Goal: Information Seeking & Learning: Compare options

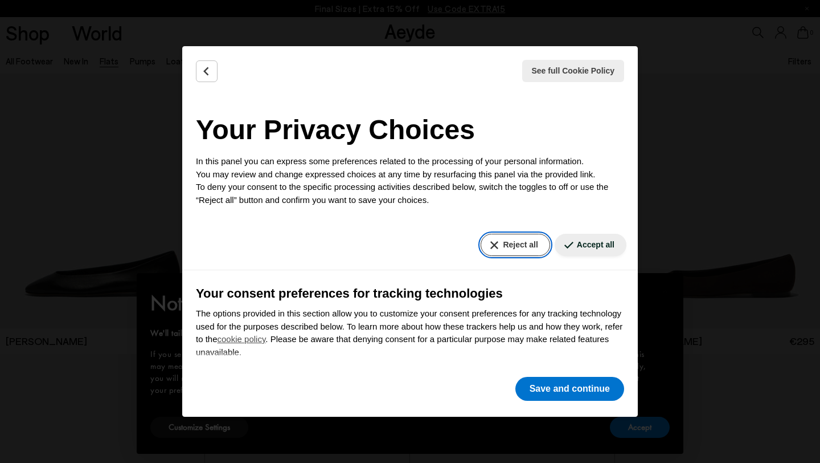
click at [488, 246] on button "Reject all" at bounding box center [515, 245] width 69 height 22
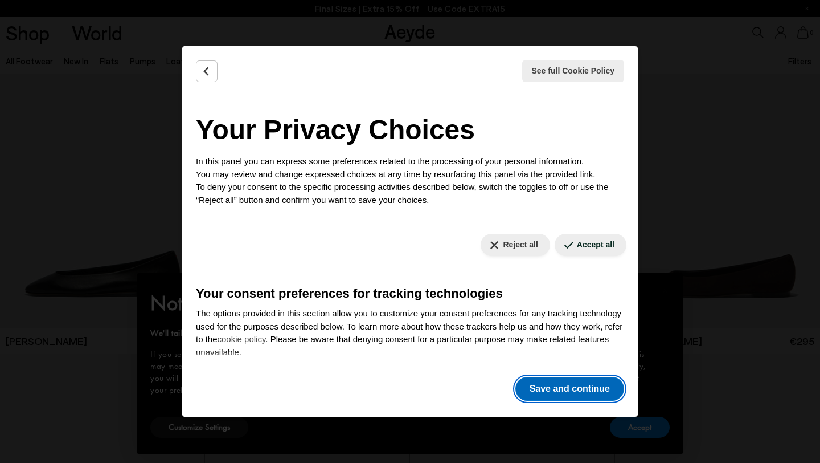
click at [536, 393] on button "Save and continue" at bounding box center [569, 389] width 109 height 24
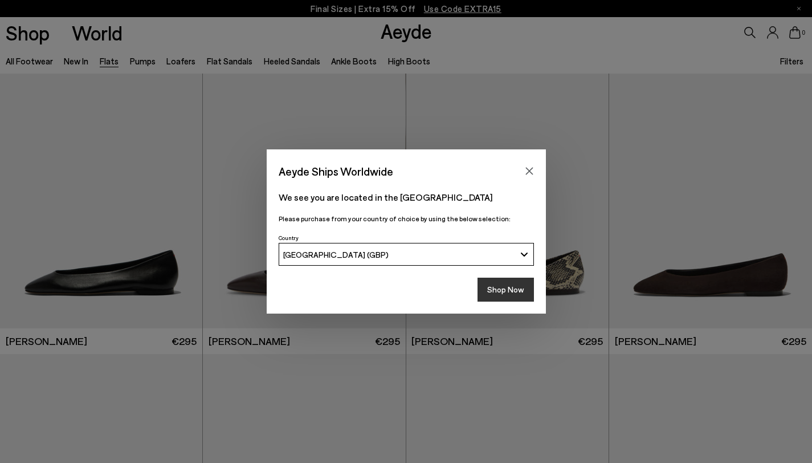
click at [493, 297] on button "Shop Now" at bounding box center [505, 289] width 56 height 24
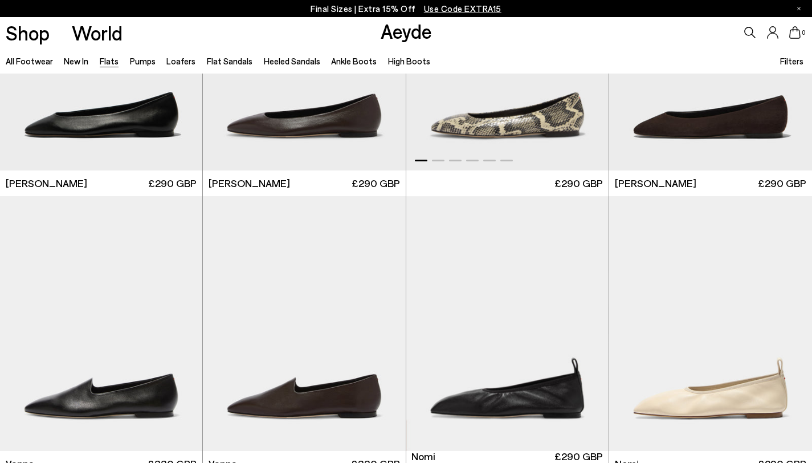
scroll to position [328, 0]
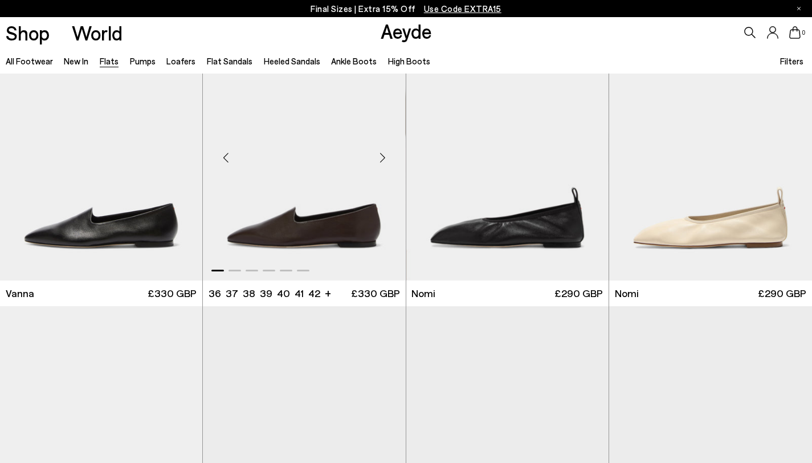
click at [381, 159] on div "Next slide" at bounding box center [383, 157] width 34 height 34
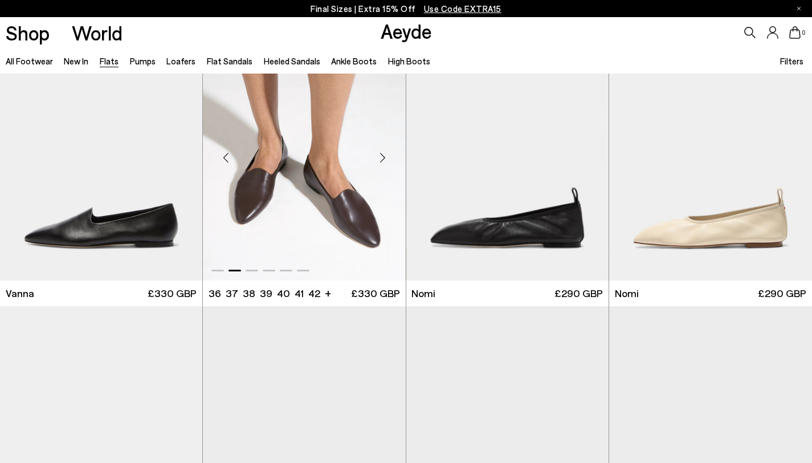
click at [381, 159] on div "Next slide" at bounding box center [383, 157] width 34 height 34
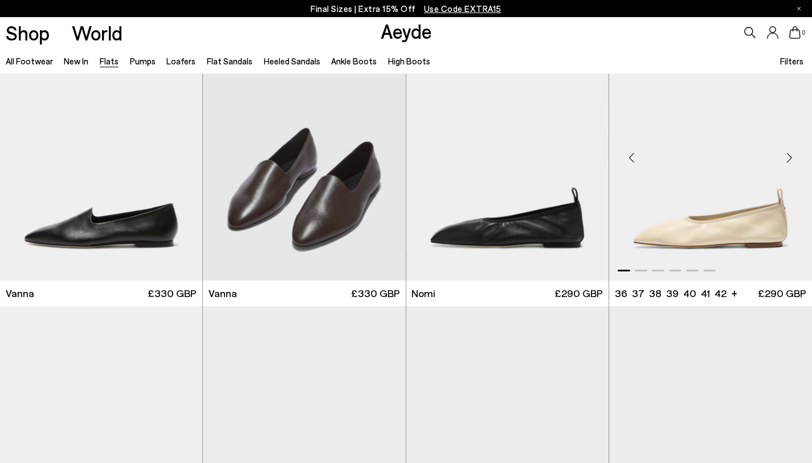
click at [793, 157] on div "Next slide" at bounding box center [789, 157] width 34 height 34
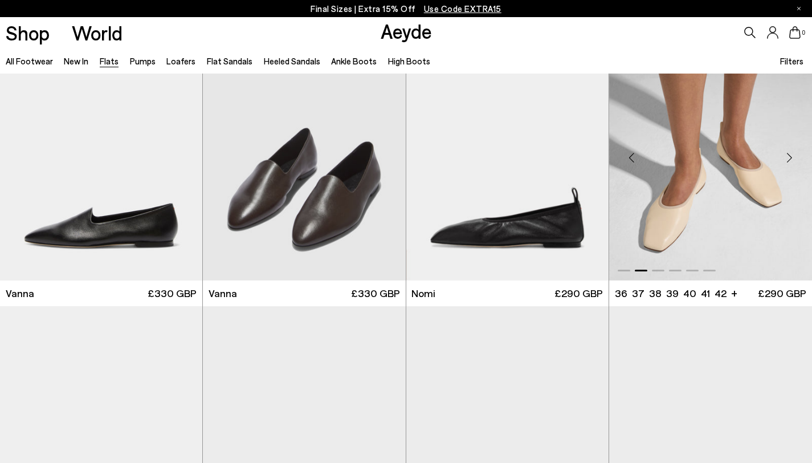
click at [793, 157] on div "Next slide" at bounding box center [789, 157] width 34 height 34
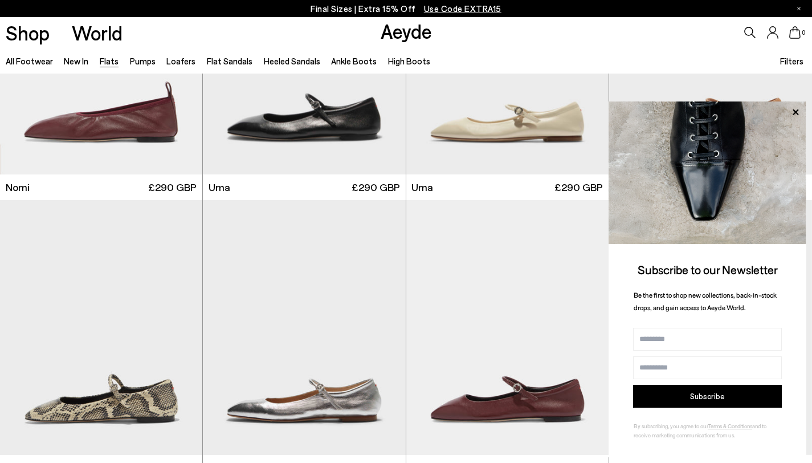
scroll to position [717, 0]
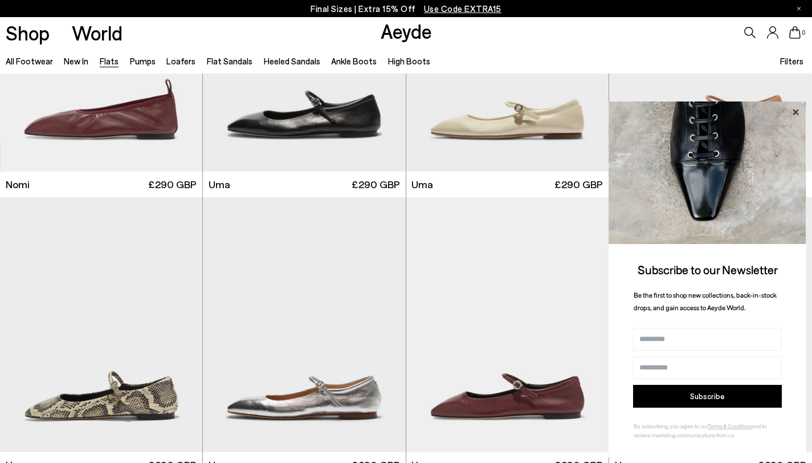
click at [794, 113] on icon at bounding box center [795, 112] width 6 height 6
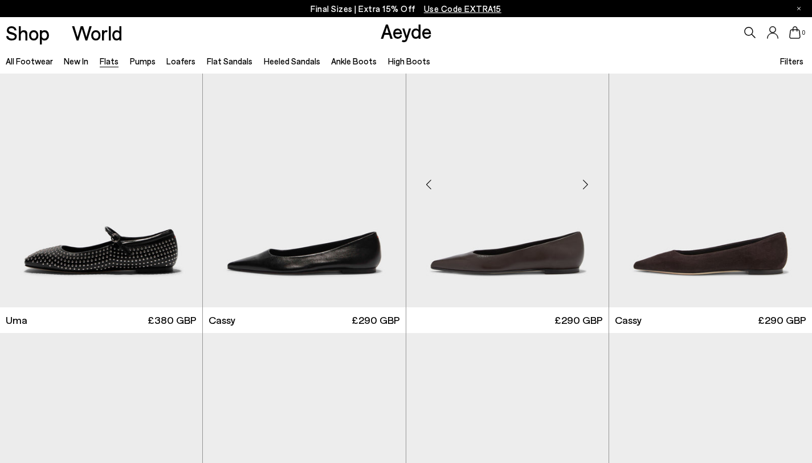
scroll to position [1140, 0]
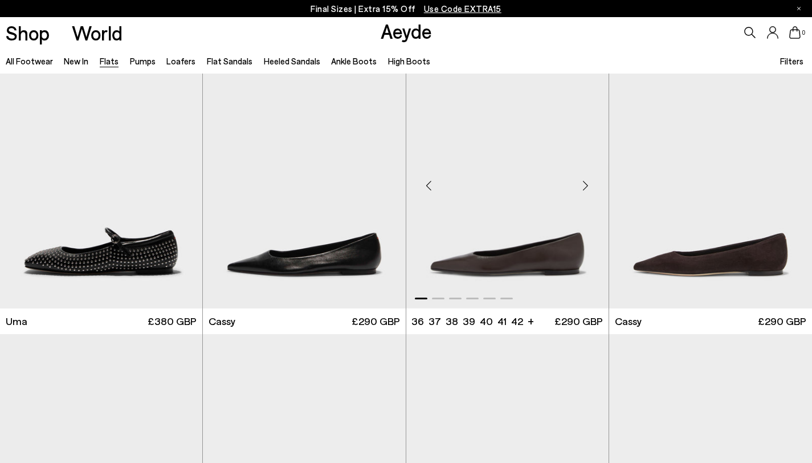
click at [587, 177] on div "Next slide" at bounding box center [585, 185] width 34 height 34
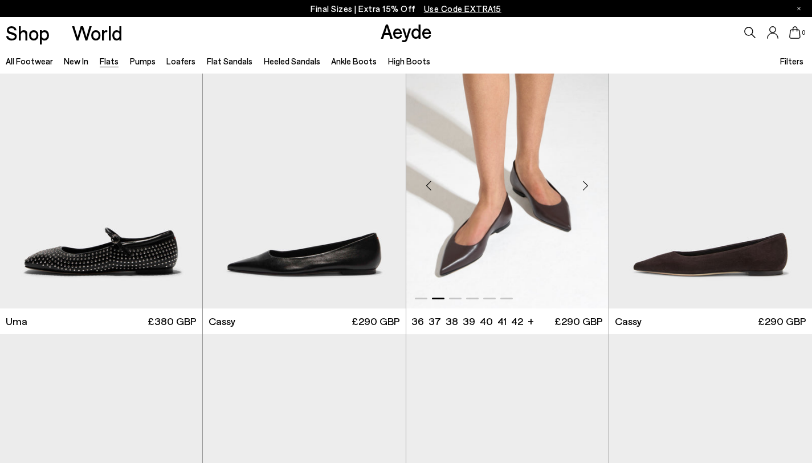
click at [587, 177] on div "Next slide" at bounding box center [585, 185] width 34 height 34
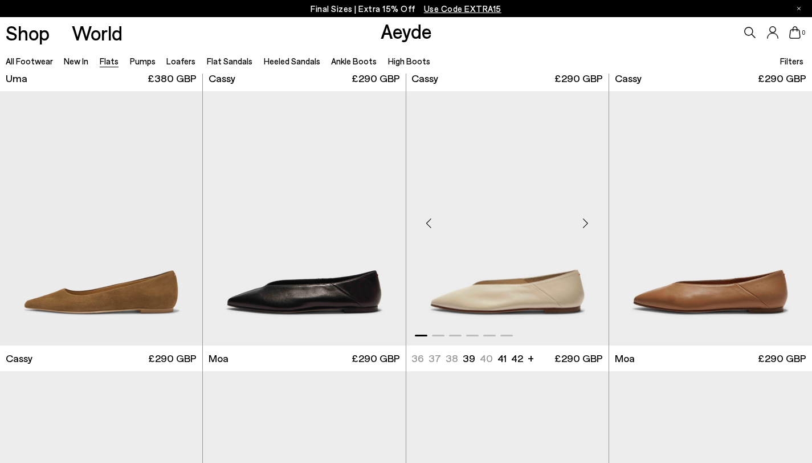
scroll to position [1372, 0]
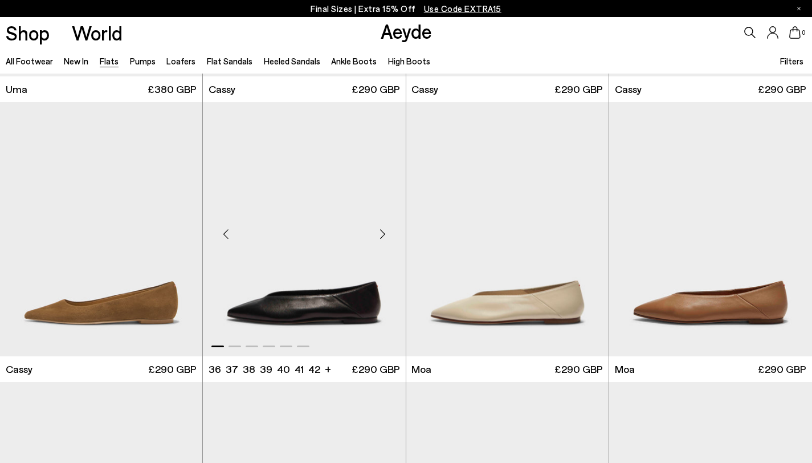
click at [382, 232] on div "Next slide" at bounding box center [383, 233] width 34 height 34
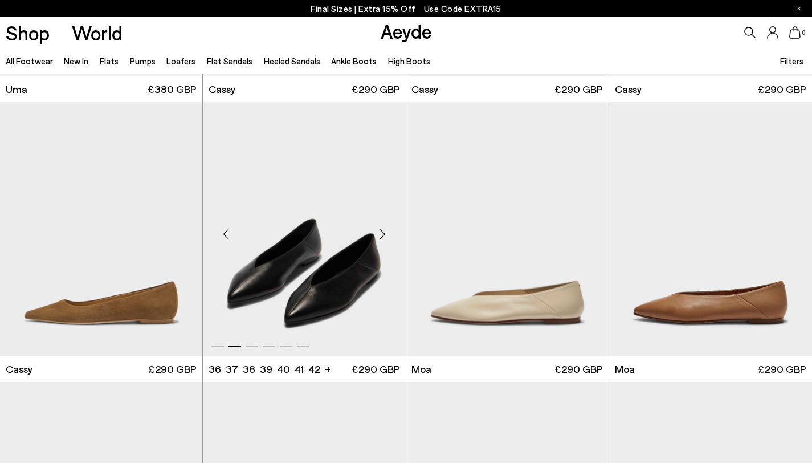
click at [382, 232] on div "Next slide" at bounding box center [383, 233] width 34 height 34
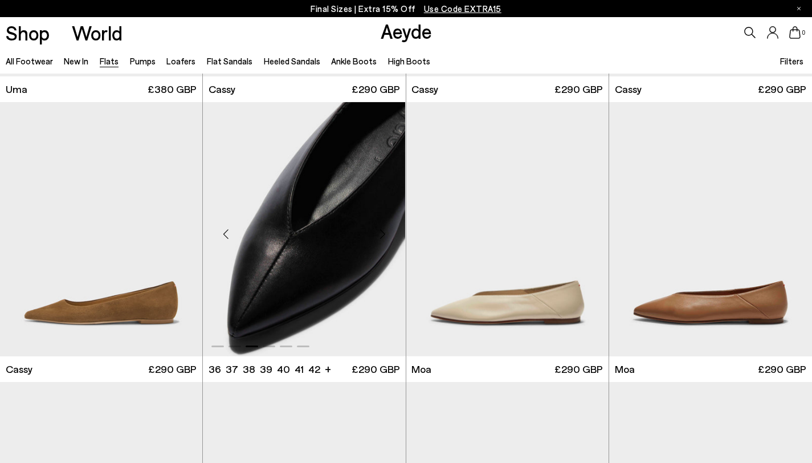
click at [384, 230] on div "Next slide" at bounding box center [383, 233] width 34 height 34
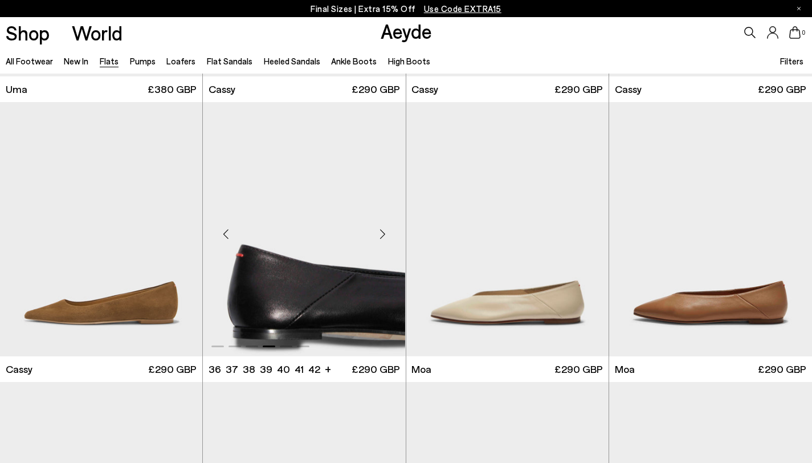
click at [384, 230] on div "Next slide" at bounding box center [383, 233] width 34 height 34
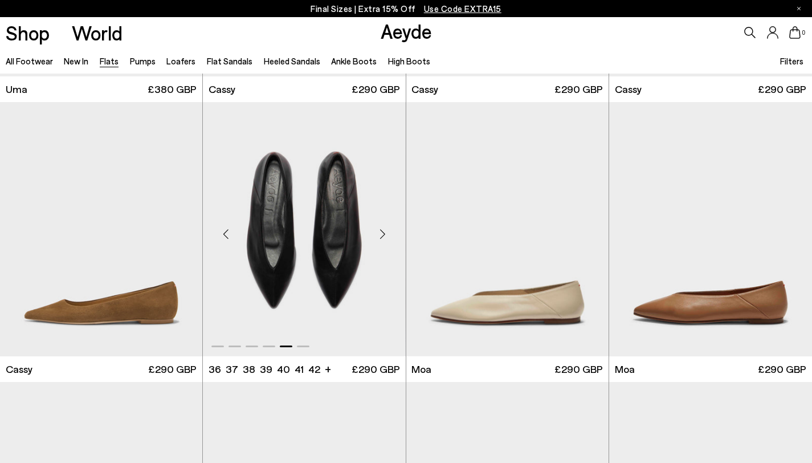
click at [384, 230] on div "Next slide" at bounding box center [383, 233] width 34 height 34
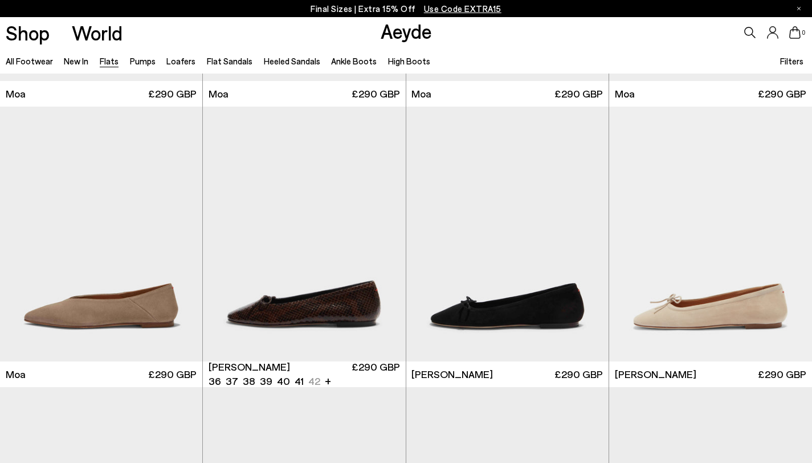
scroll to position [1935, 0]
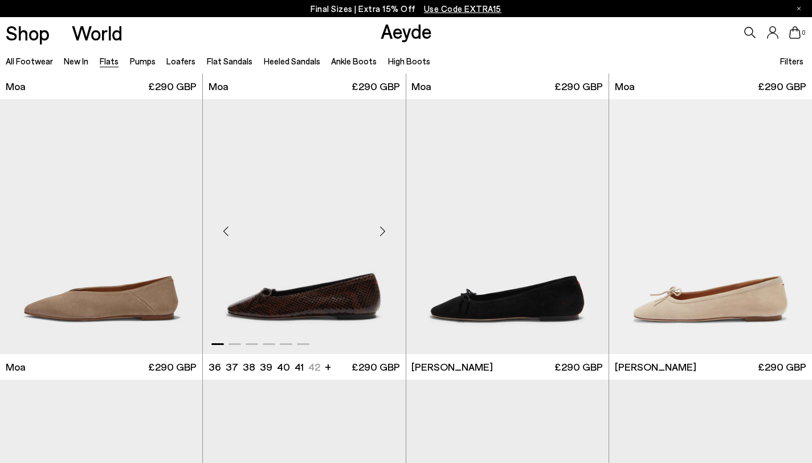
click at [383, 229] on div "Next slide" at bounding box center [383, 231] width 34 height 34
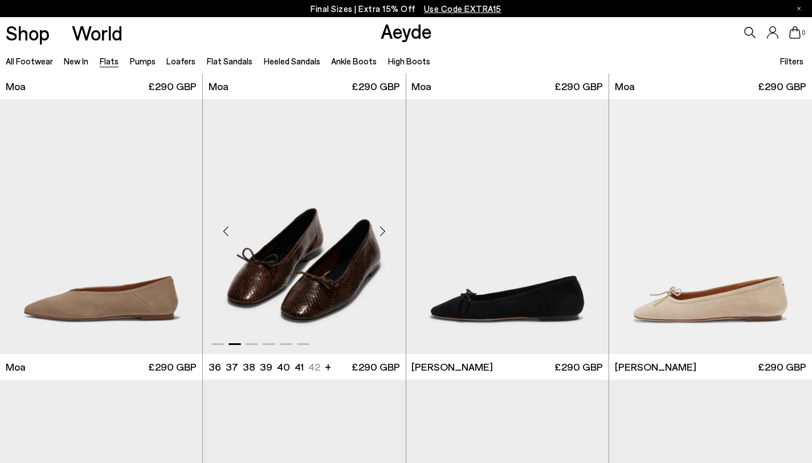
click at [383, 229] on div "Next slide" at bounding box center [383, 231] width 34 height 34
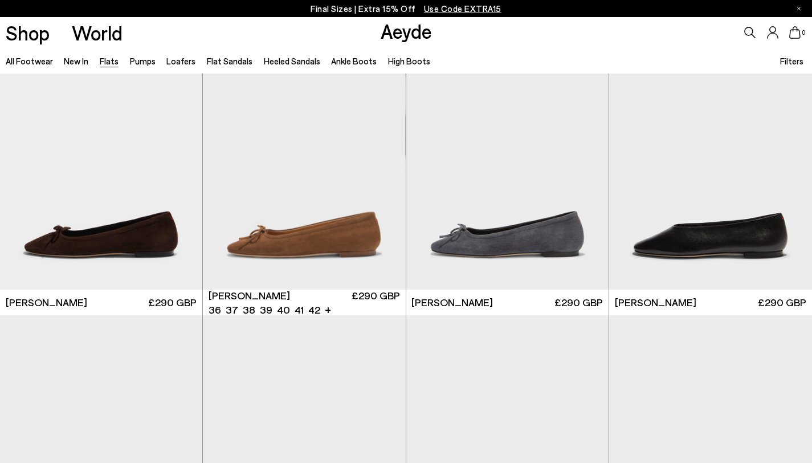
scroll to position [2280, 0]
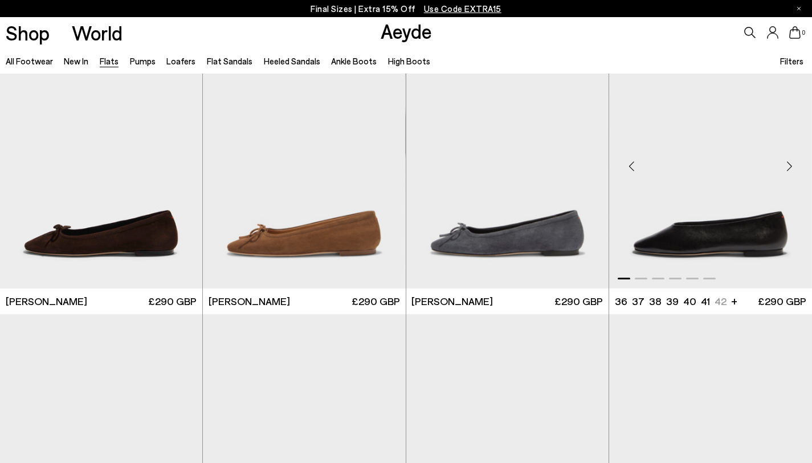
click at [795, 161] on div "Next slide" at bounding box center [789, 166] width 34 height 34
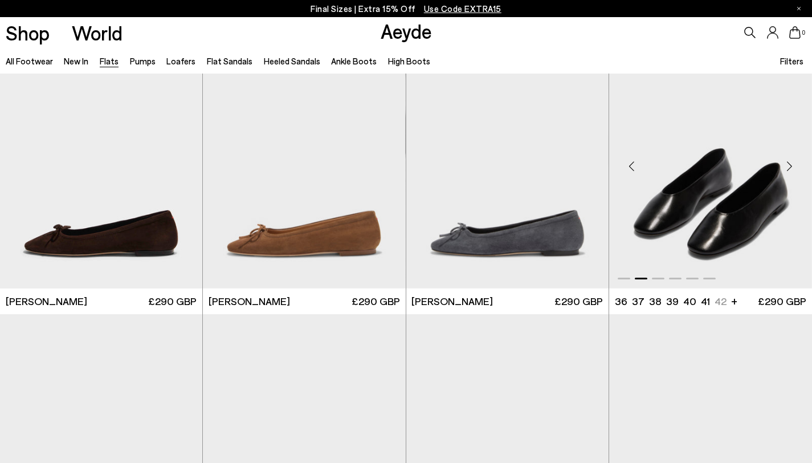
click at [793, 164] on div "Next slide" at bounding box center [789, 166] width 34 height 34
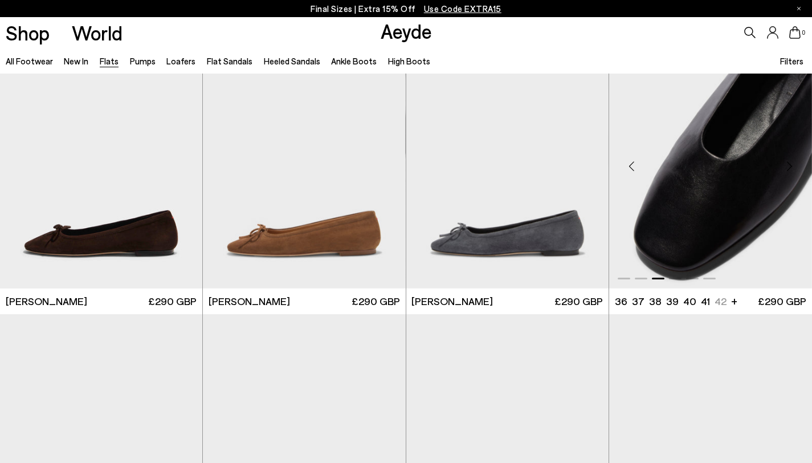
click at [633, 164] on div "Previous slide" at bounding box center [632, 166] width 34 height 34
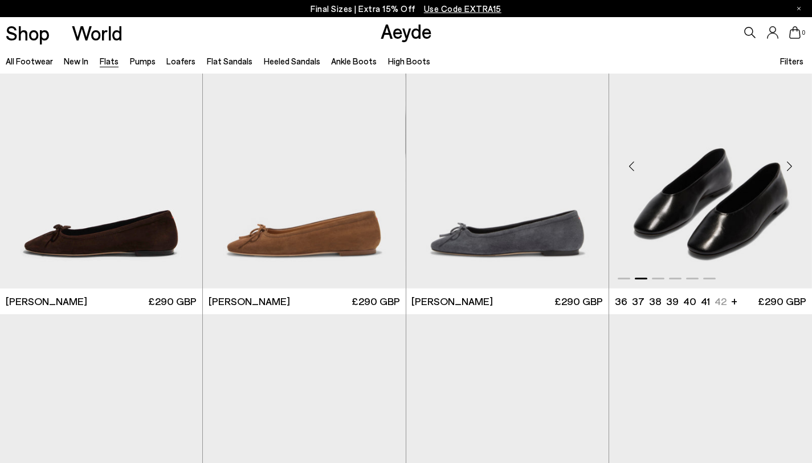
click at [633, 164] on div "Previous slide" at bounding box center [632, 166] width 34 height 34
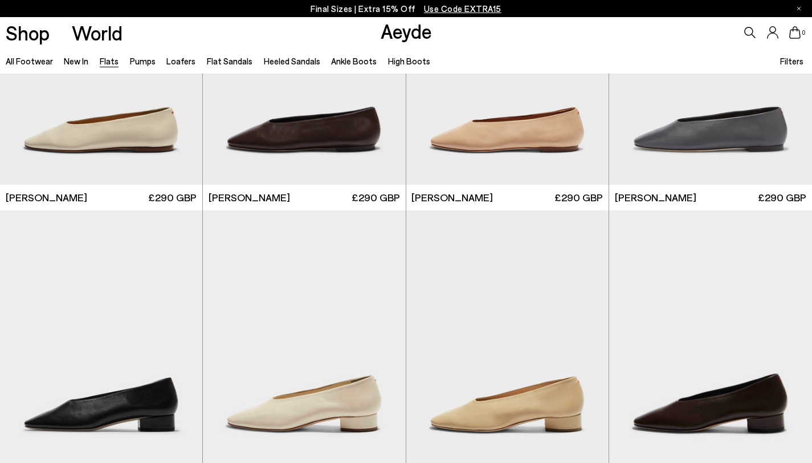
scroll to position [2778, 0]
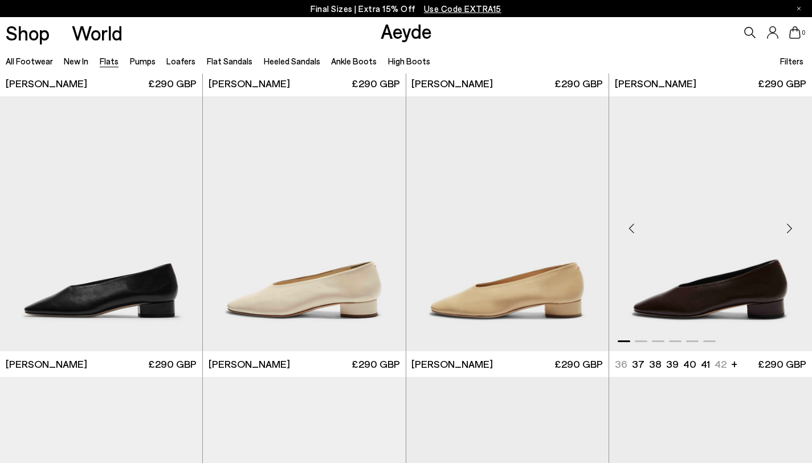
click at [790, 229] on div "Next slide" at bounding box center [789, 228] width 34 height 34
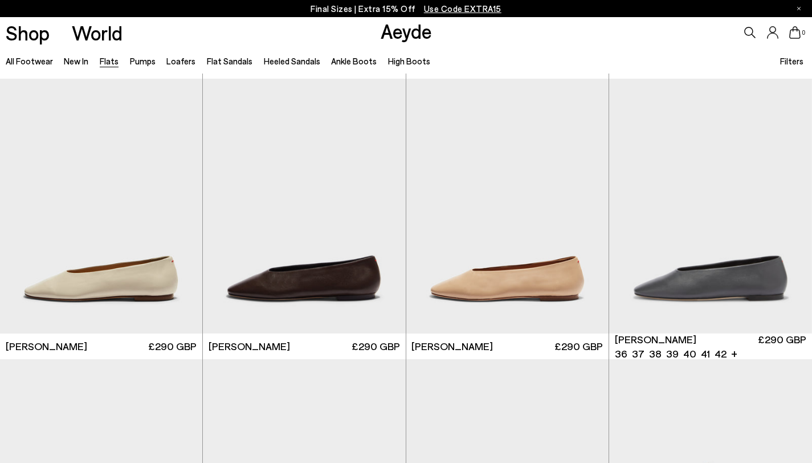
scroll to position [2517, 0]
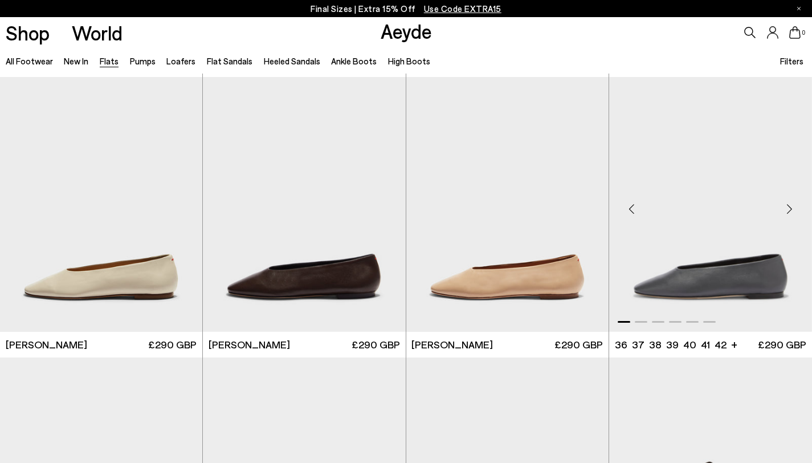
click at [789, 204] on div "Next slide" at bounding box center [789, 209] width 34 height 34
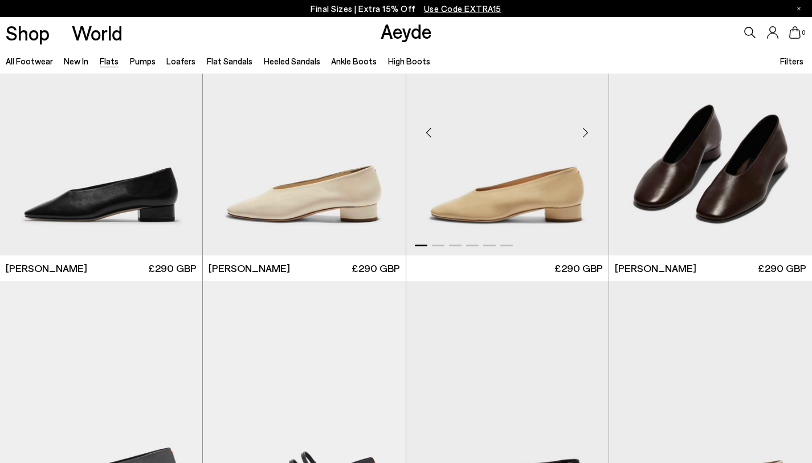
scroll to position [2957, 0]
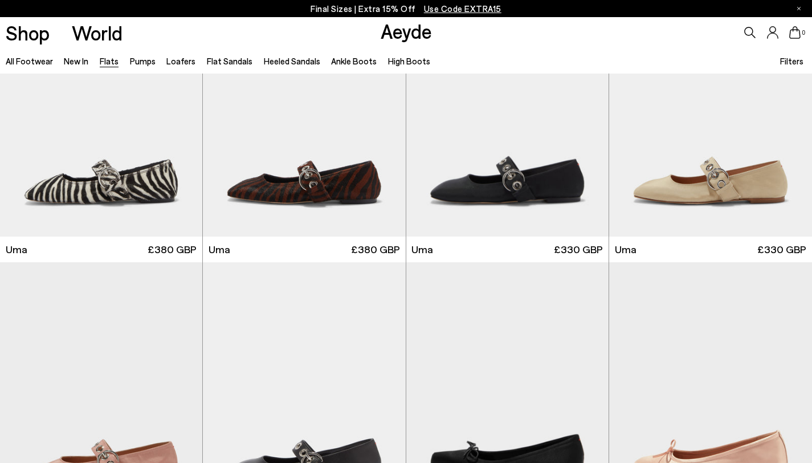
scroll to position [4519, 0]
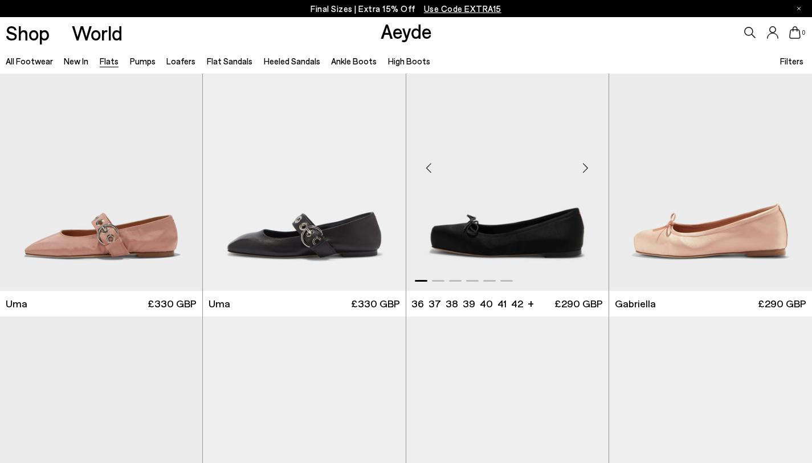
click at [584, 170] on div "Next slide" at bounding box center [585, 168] width 34 height 34
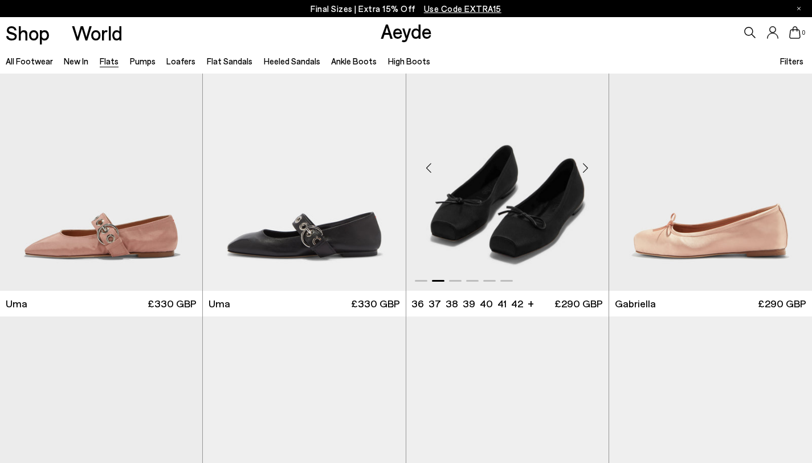
click at [584, 170] on div "Next slide" at bounding box center [585, 168] width 34 height 34
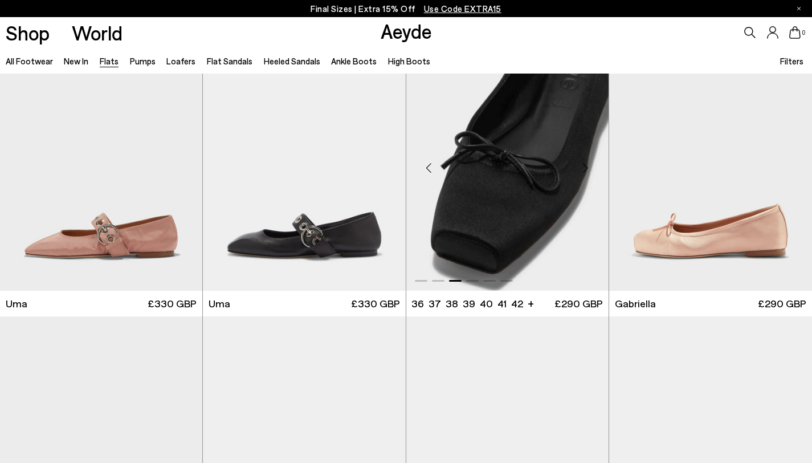
click at [584, 170] on div "Next slide" at bounding box center [585, 168] width 34 height 34
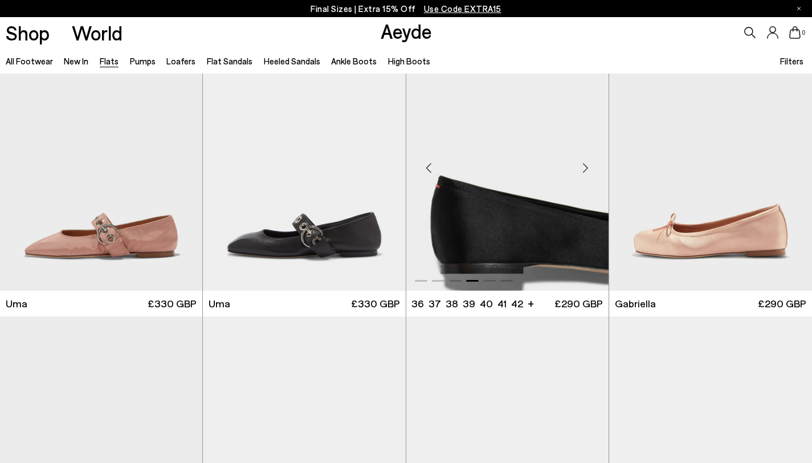
click at [584, 170] on div "Next slide" at bounding box center [585, 168] width 34 height 34
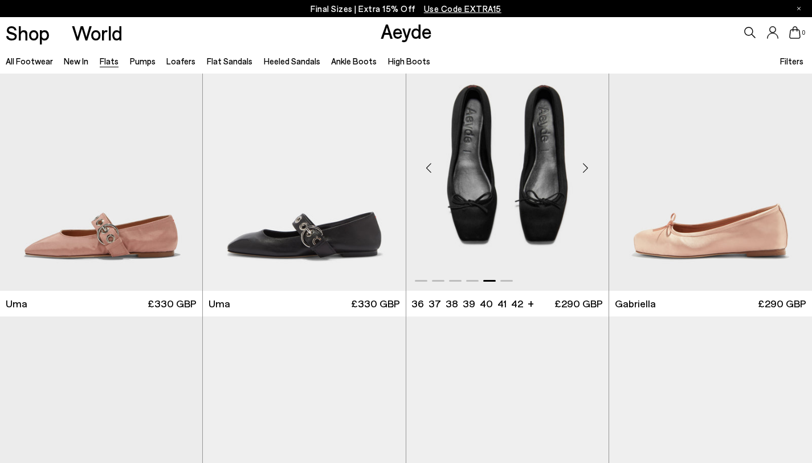
click at [584, 170] on div "Next slide" at bounding box center [585, 168] width 34 height 34
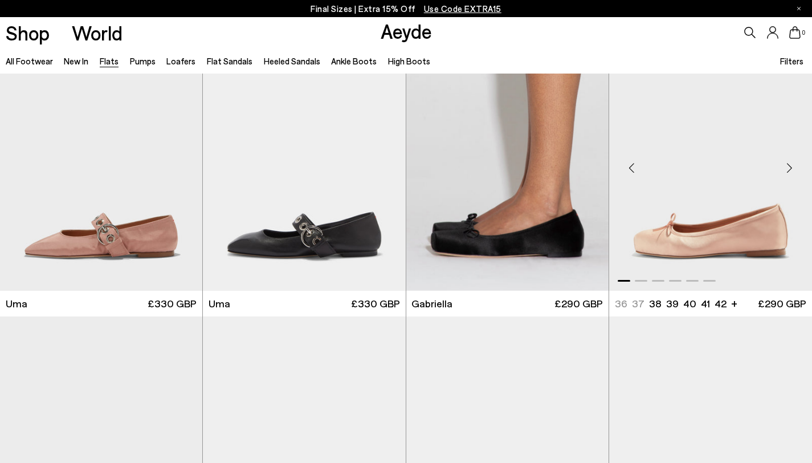
click at [791, 165] on div "Next slide" at bounding box center [789, 168] width 34 height 34
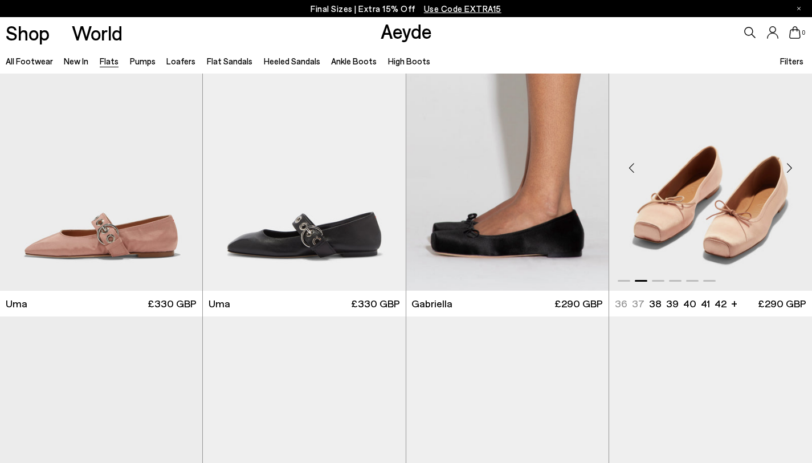
click at [791, 165] on div "Next slide" at bounding box center [789, 168] width 34 height 34
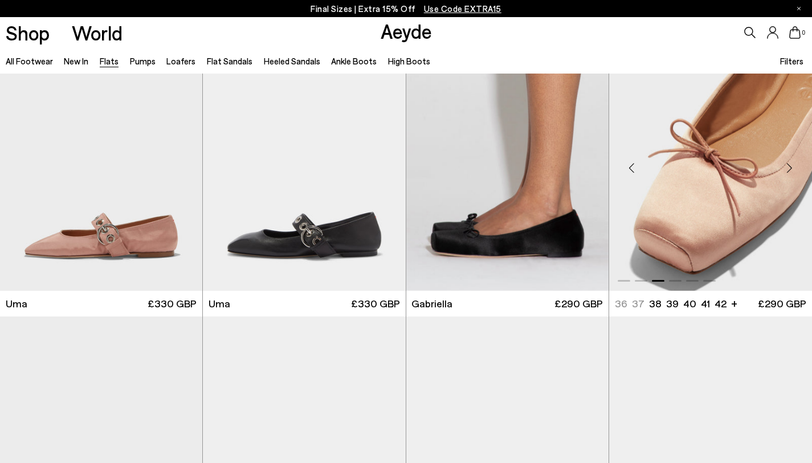
click at [791, 165] on div "Next slide" at bounding box center [789, 168] width 34 height 34
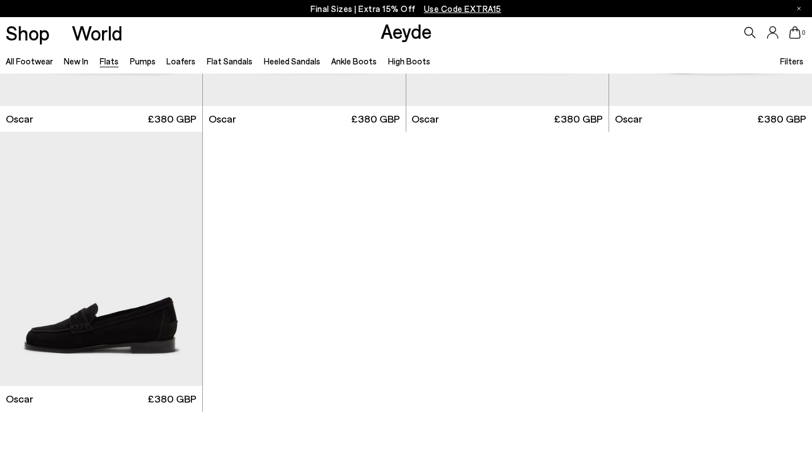
scroll to position [5825, 0]
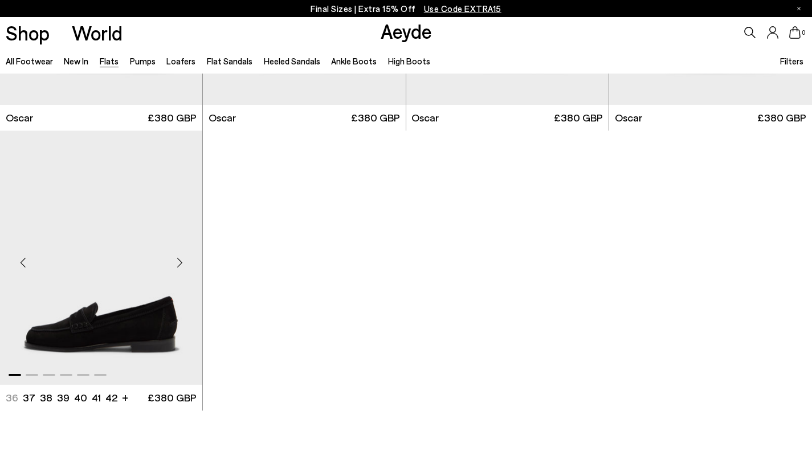
click at [181, 260] on div "Next slide" at bounding box center [179, 262] width 34 height 34
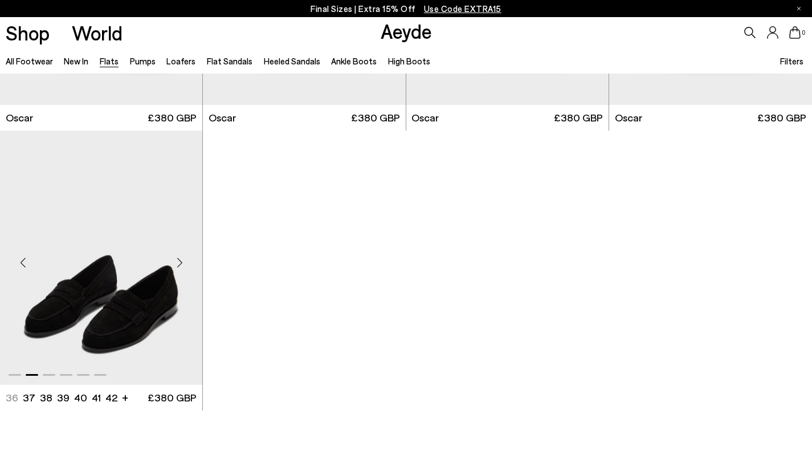
click at [181, 260] on div "Next slide" at bounding box center [179, 262] width 34 height 34
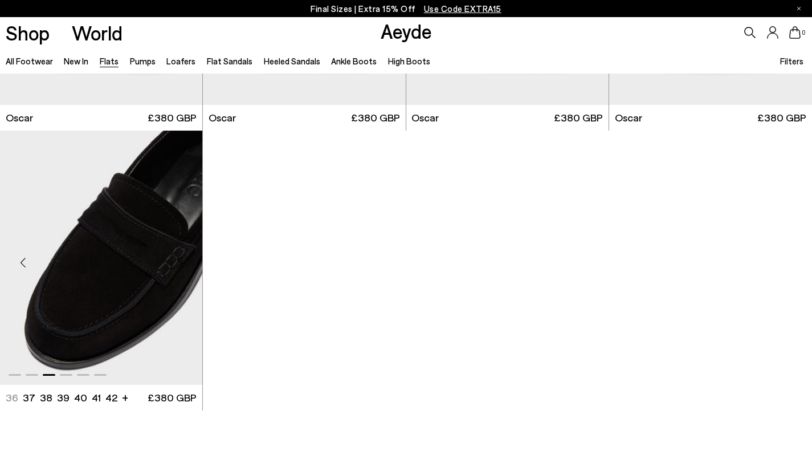
click at [181, 260] on div "Next slide" at bounding box center [179, 262] width 34 height 34
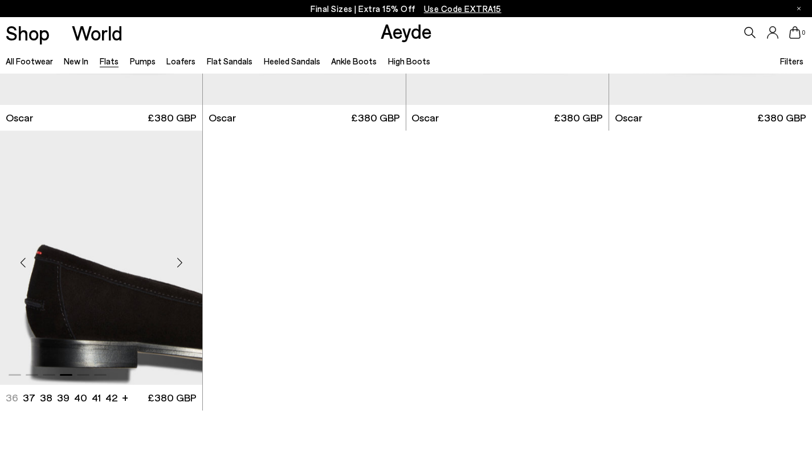
click at [181, 260] on div "Next slide" at bounding box center [179, 262] width 34 height 34
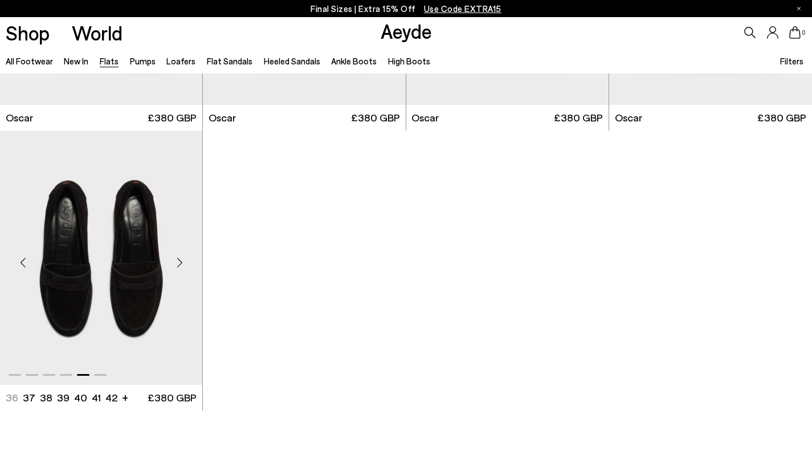
click at [181, 260] on div "Next slide" at bounding box center [179, 262] width 34 height 34
